Goal: Task Accomplishment & Management: Manage account settings

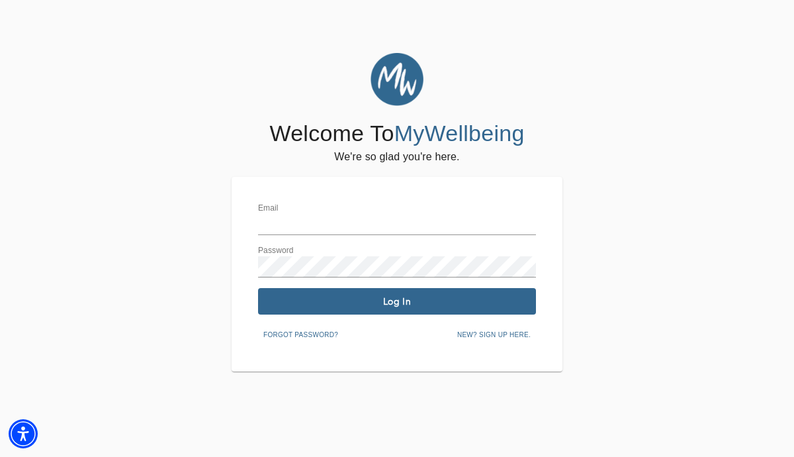
type input "[EMAIL_ADDRESS][DOMAIN_NAME]"
click at [395, 298] on span "Log In" at bounding box center [396, 301] width 267 height 13
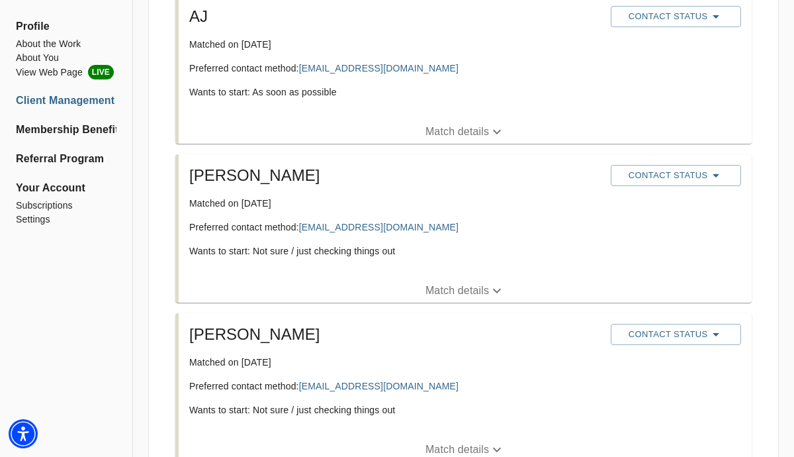
scroll to position [287, 0]
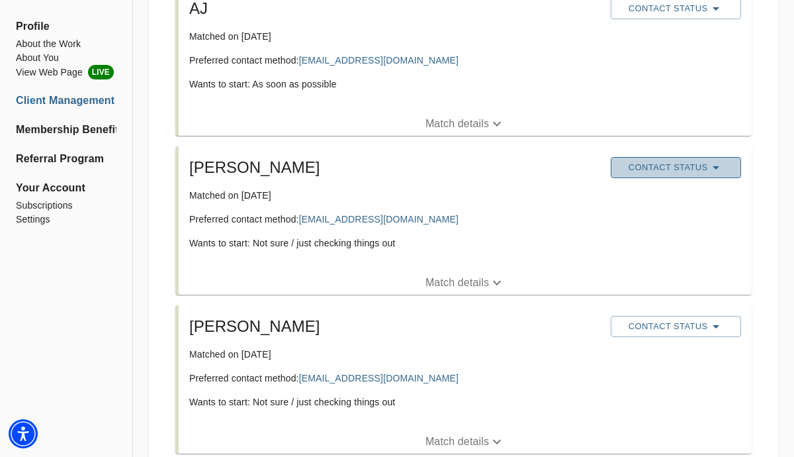
click at [719, 165] on icon "button" at bounding box center [716, 168] width 16 height 16
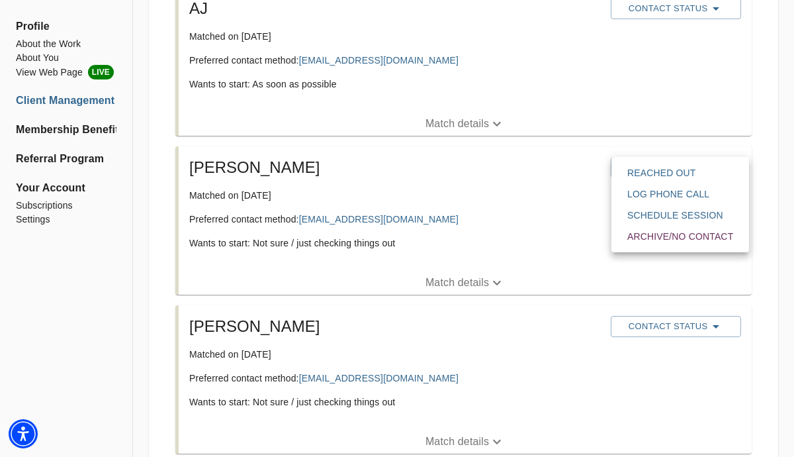
click at [694, 177] on span "Reached Out" at bounding box center [680, 172] width 106 height 13
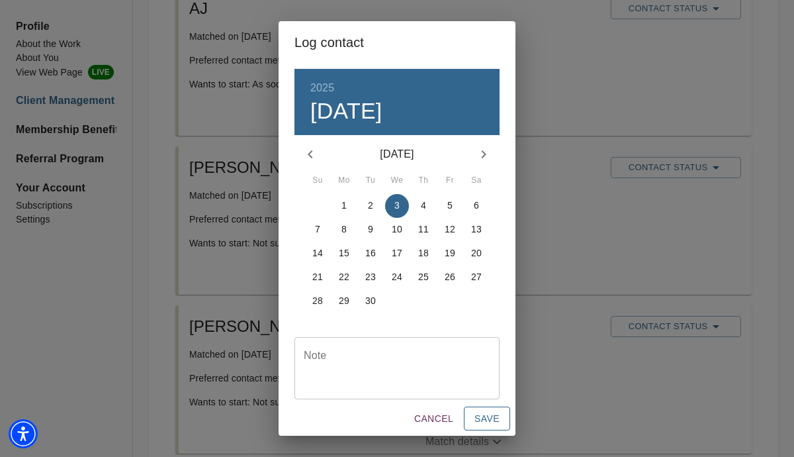
click at [487, 411] on span "Save" at bounding box center [487, 418] width 25 height 17
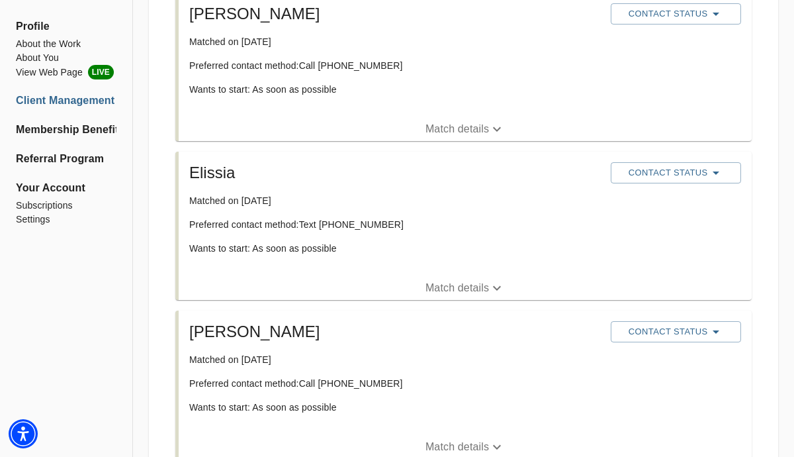
scroll to position [985, 0]
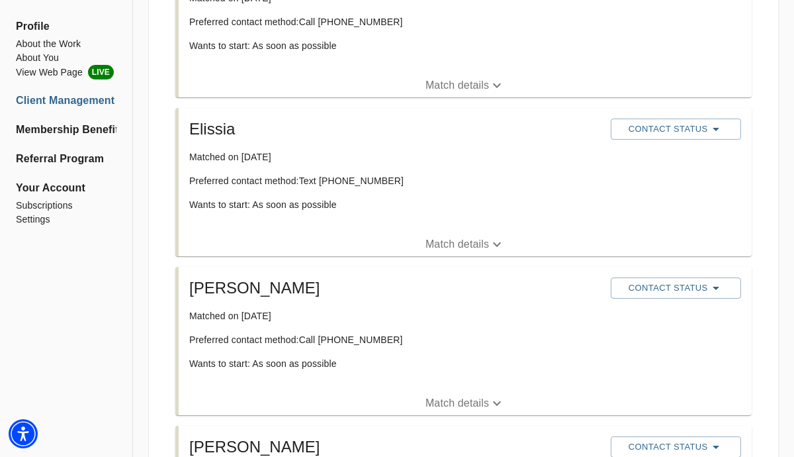
click at [469, 402] on p "Match details" at bounding box center [458, 403] width 64 height 16
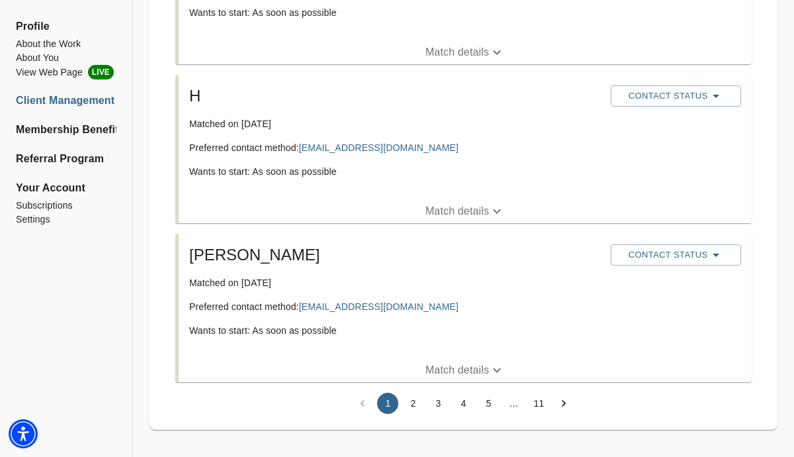
scroll to position [3213, 0]
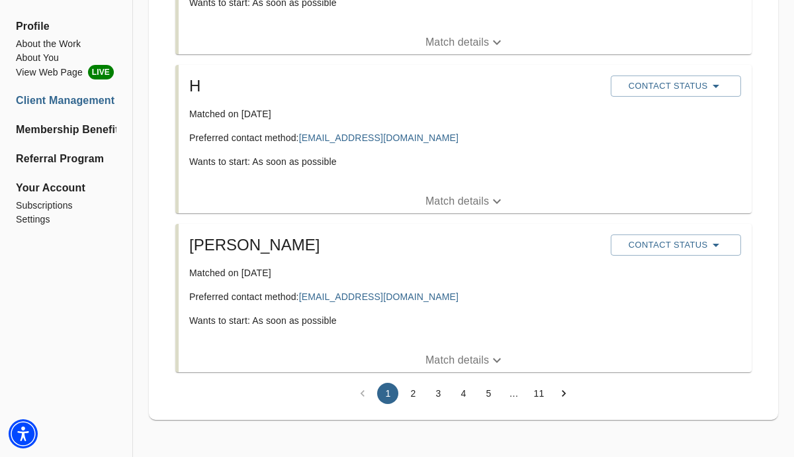
click at [412, 394] on button "2" at bounding box center [412, 393] width 21 height 21
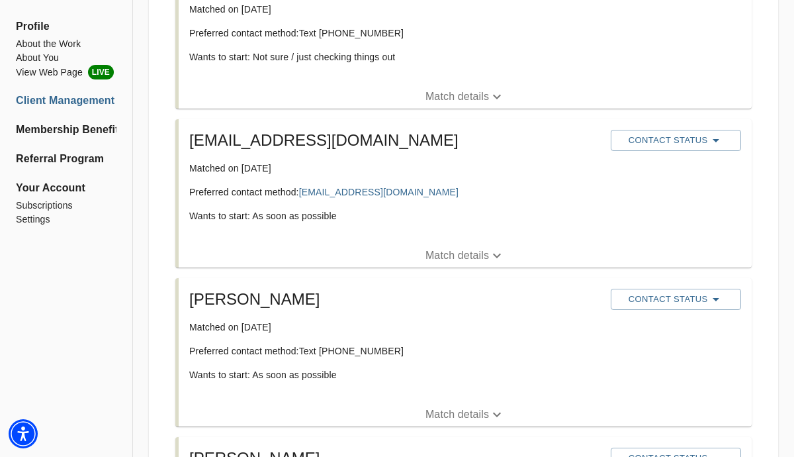
scroll to position [3070, 0]
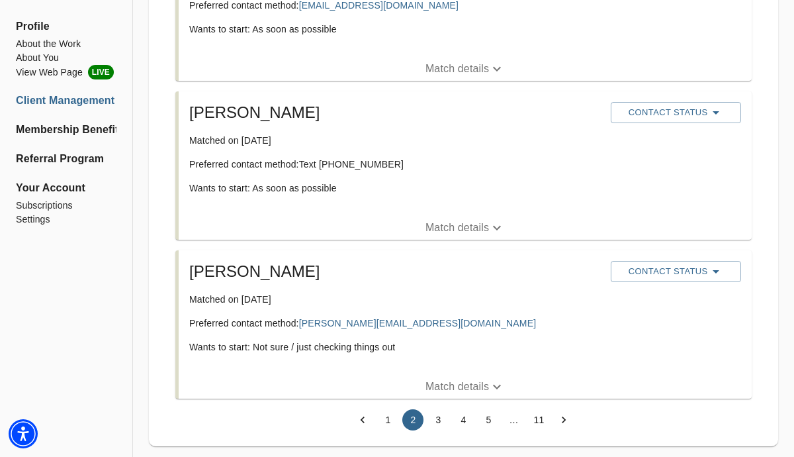
click at [442, 409] on button "3" at bounding box center [438, 419] width 21 height 21
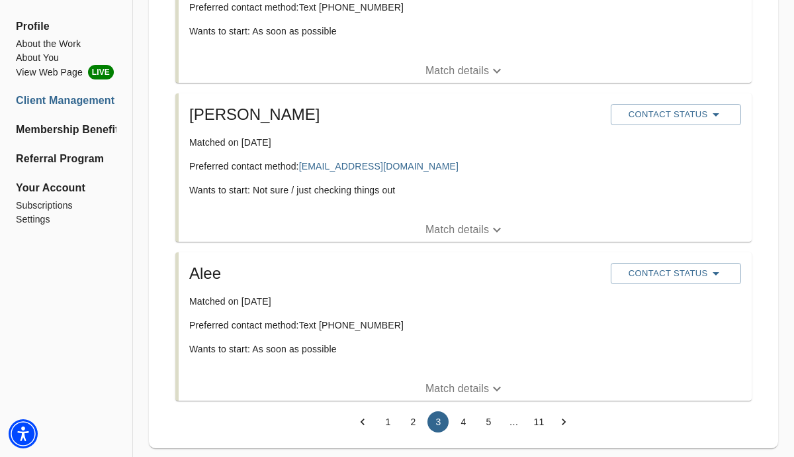
scroll to position [3094, 0]
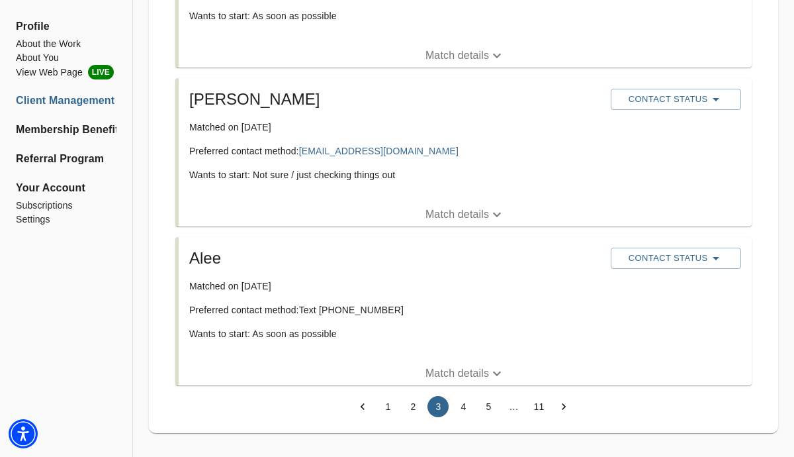
click at [463, 396] on button "4" at bounding box center [463, 406] width 21 height 21
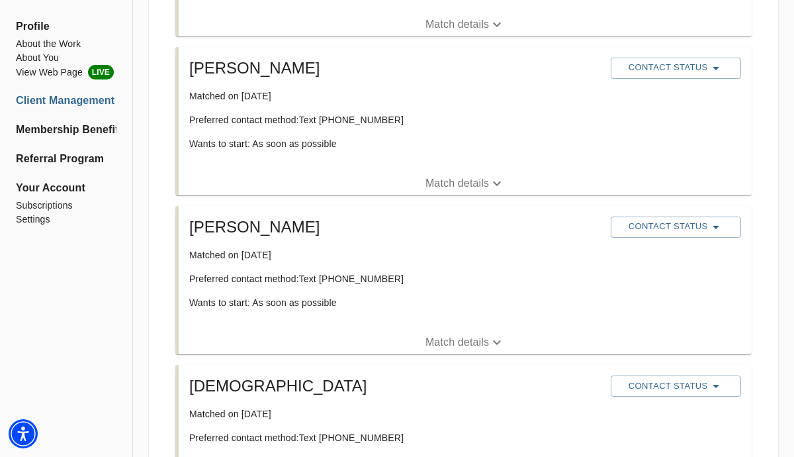
scroll to position [2367, 0]
